Goal: Contribute content

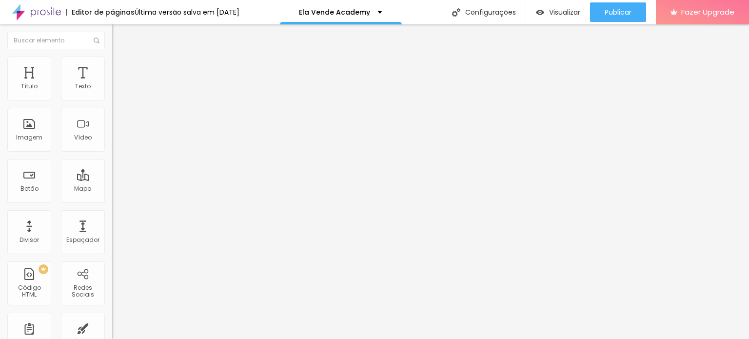
click at [112, 84] on span "Trocar imagem" at bounding box center [138, 80] width 53 height 8
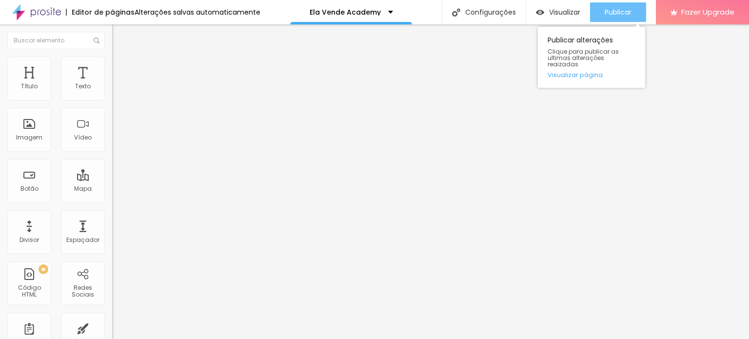
click at [630, 15] on span "Publicar" at bounding box center [618, 12] width 27 height 8
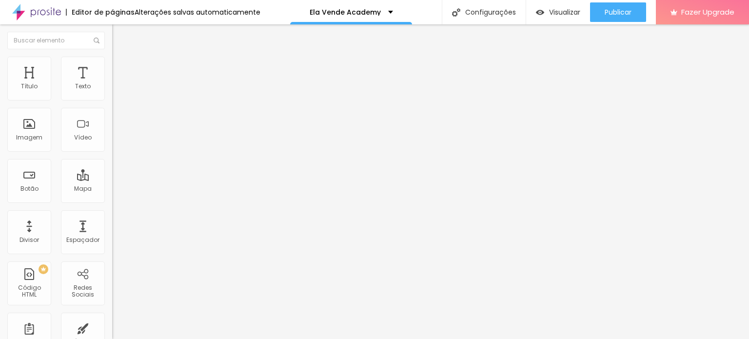
click at [48, 8] on img at bounding box center [36, 12] width 49 height 24
